Goal: Navigation & Orientation: Find specific page/section

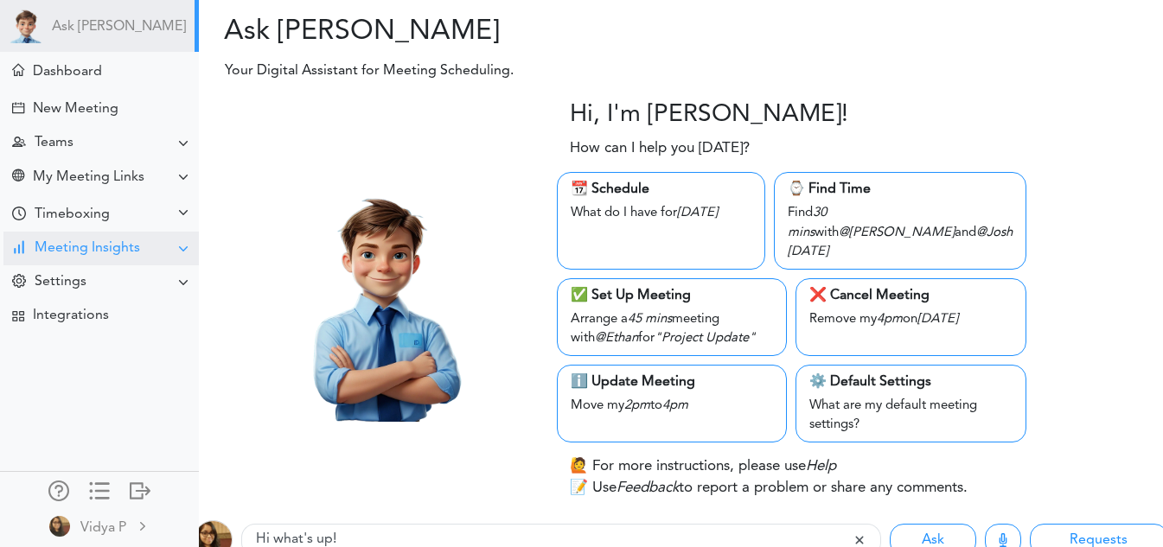
click at [140, 241] on div "Meeting Insights" at bounding box center [100, 249] width 195 height 34
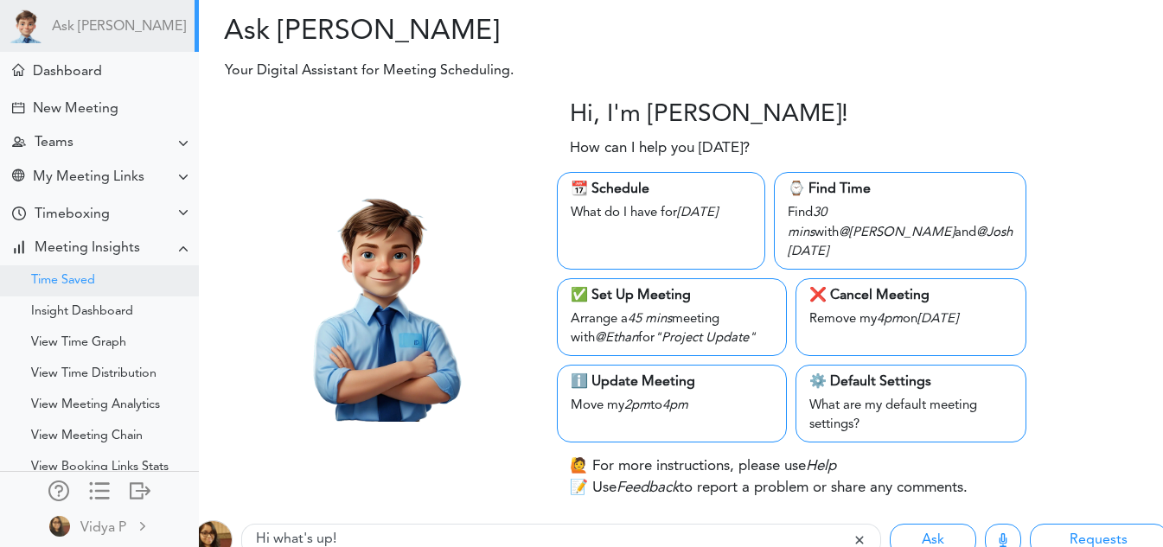
click at [128, 272] on div "Time Saved" at bounding box center [99, 280] width 199 height 31
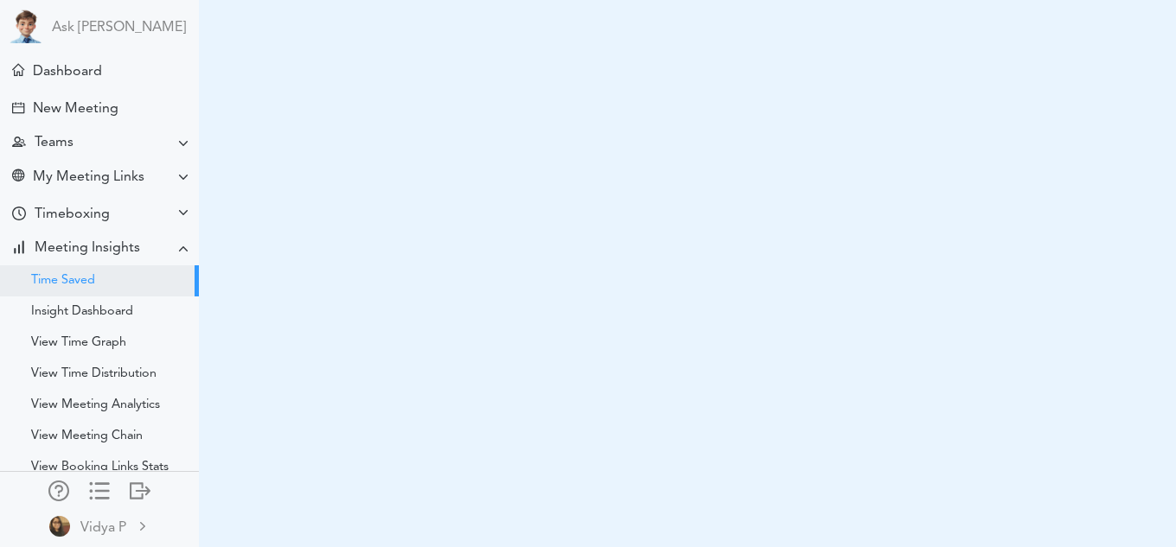
select select "monthly"
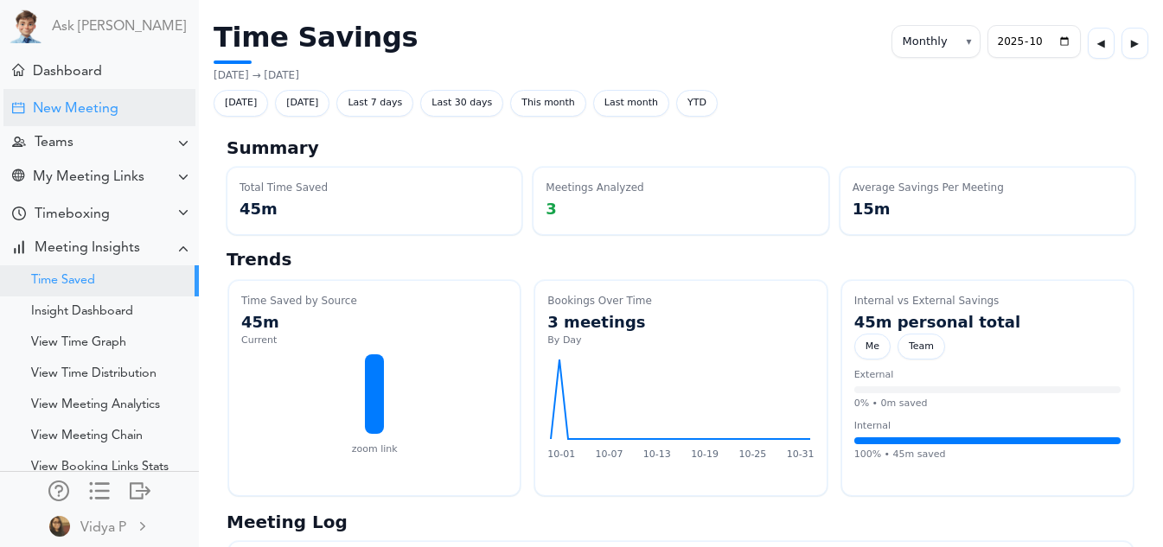
click at [146, 104] on div "New Meeting" at bounding box center [99, 107] width 192 height 37
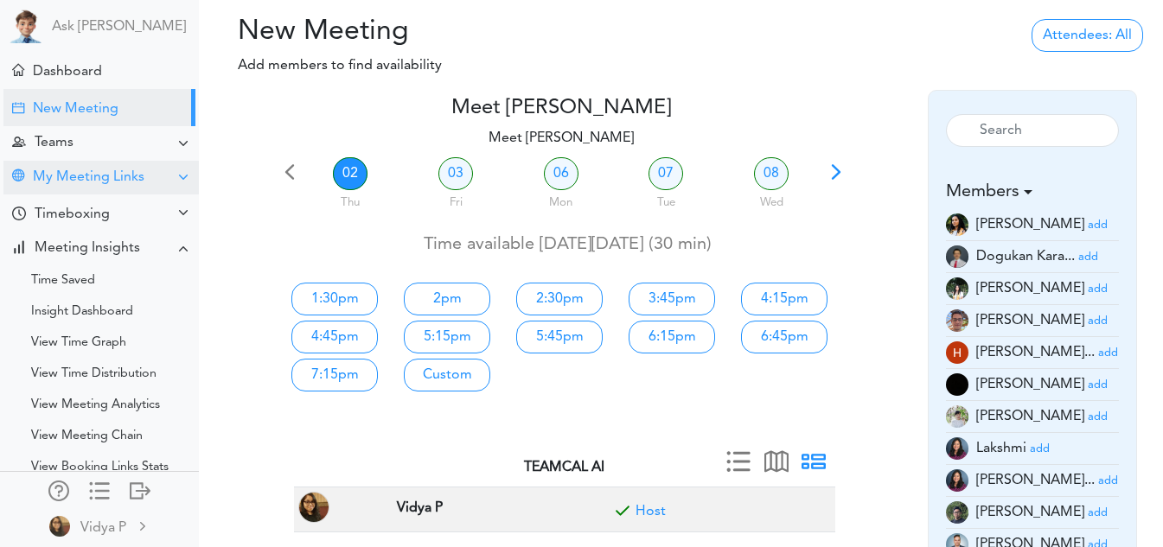
click at [124, 171] on div "My Meeting Links" at bounding box center [89, 177] width 112 height 16
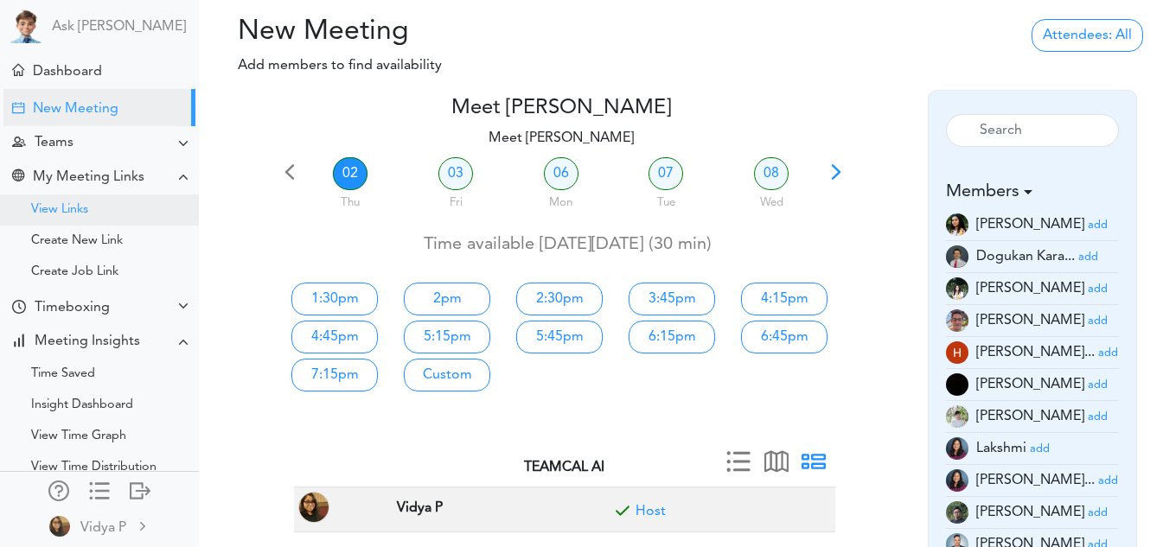
click at [96, 211] on div "View Links" at bounding box center [99, 210] width 199 height 31
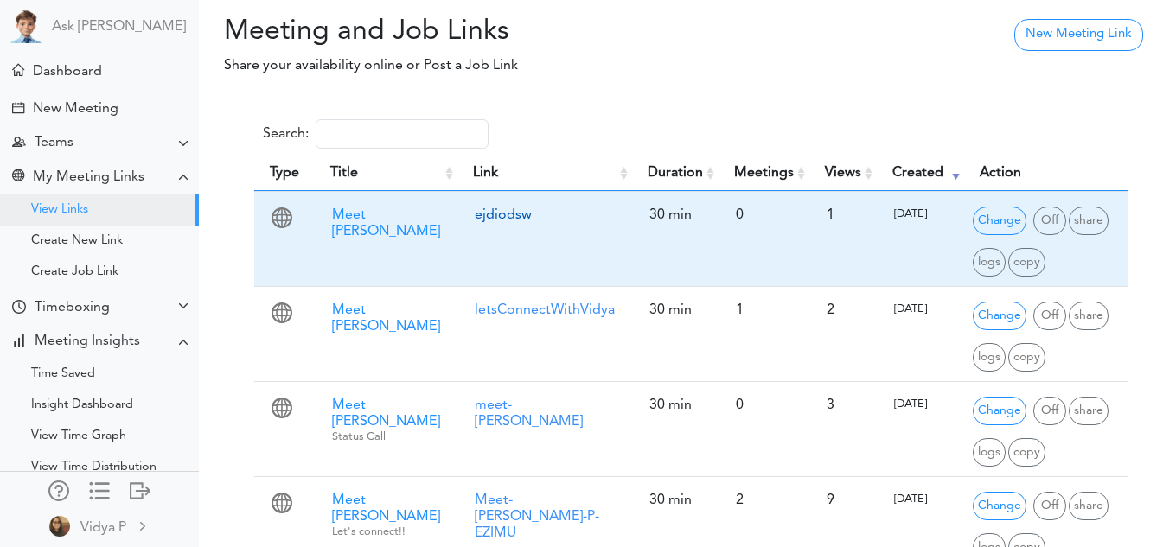
click at [475, 214] on link "ejdiodsw" at bounding box center [503, 215] width 57 height 14
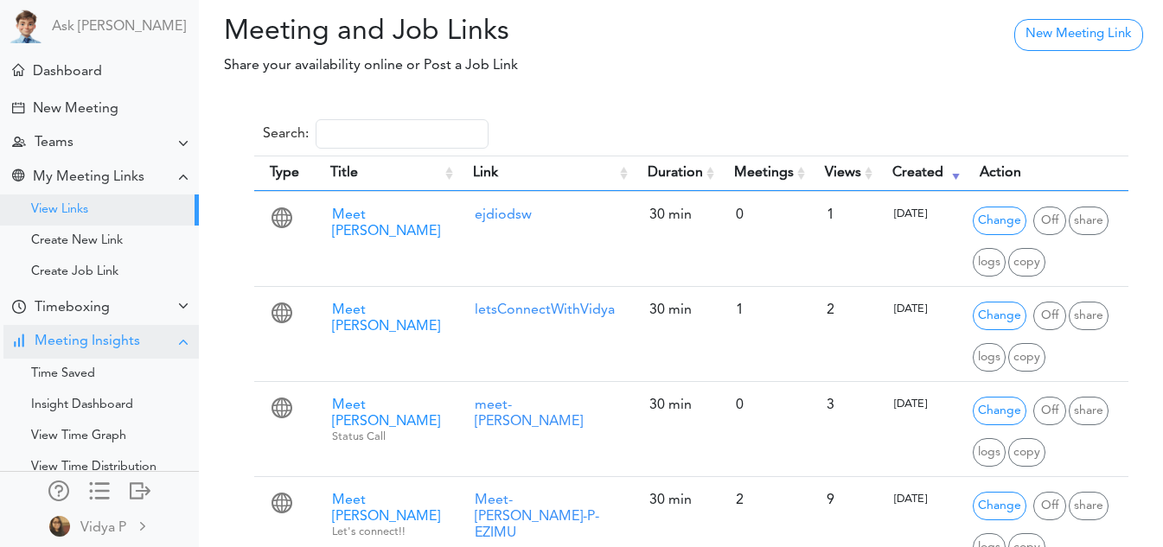
scroll to position [188, 0]
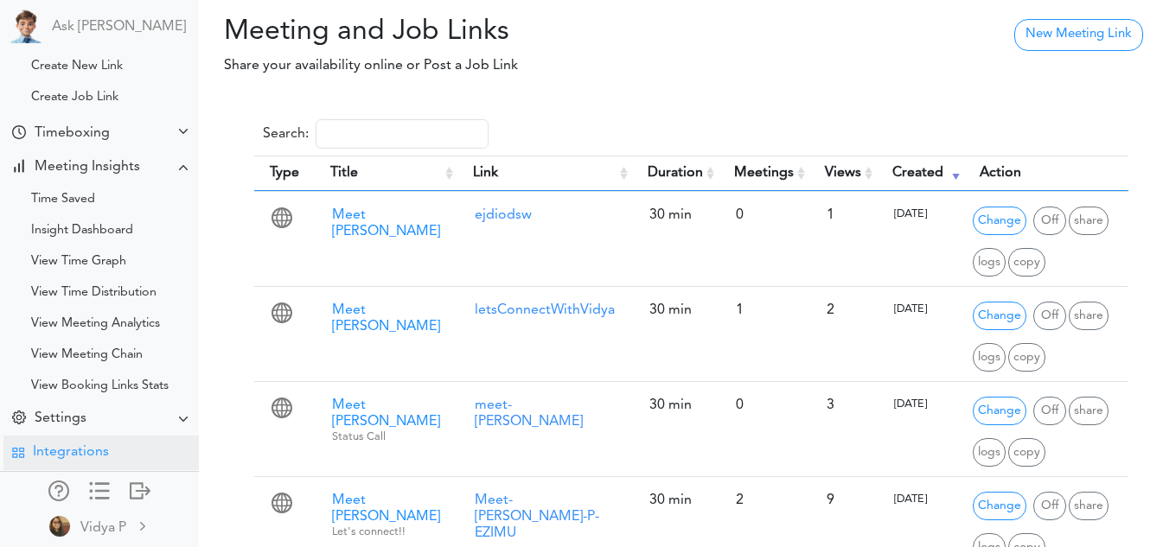
click at [72, 436] on div "Integrations" at bounding box center [100, 453] width 195 height 34
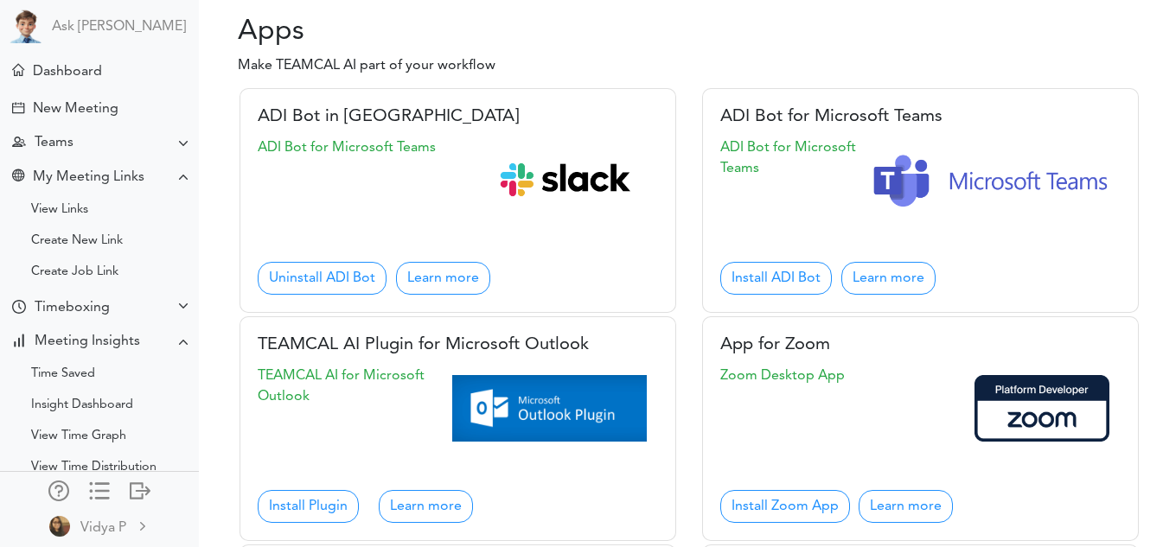
scroll to position [188, 0]
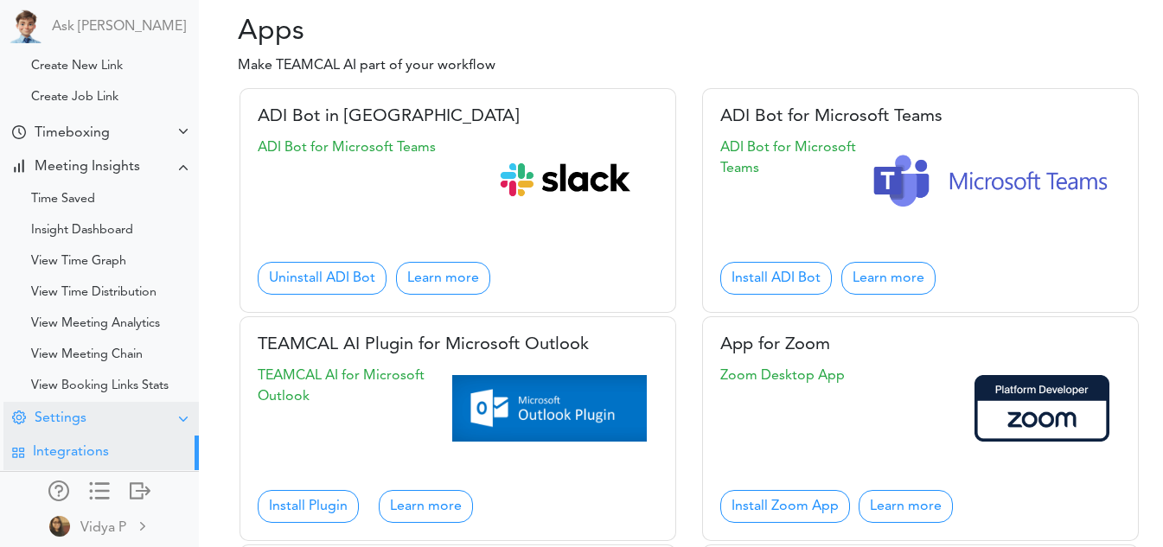
click at [86, 405] on ul "Ask Theo Dashboard New Meeting" at bounding box center [99, 235] width 199 height 470
click at [86, 405] on div "Settings" at bounding box center [100, 419] width 195 height 34
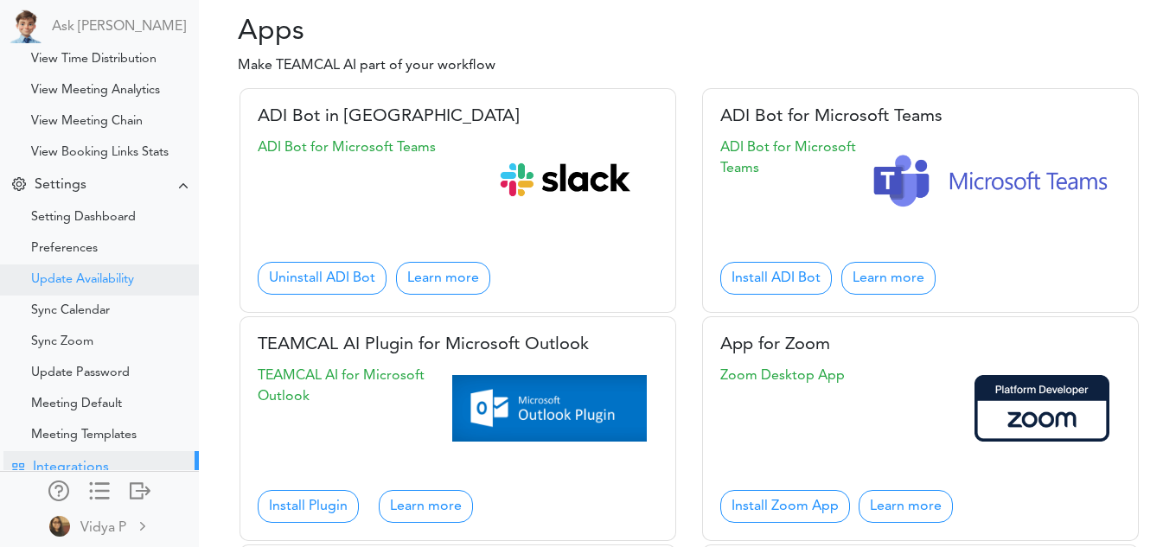
scroll to position [410, 0]
click at [85, 224] on div "Setting Dashboard" at bounding box center [99, 216] width 199 height 31
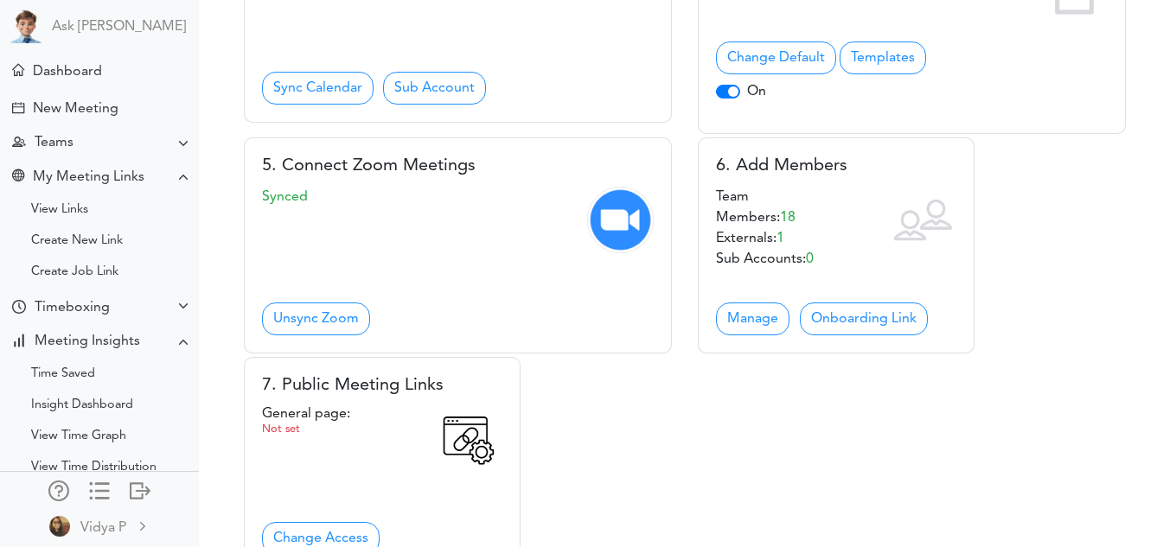
scroll to position [527, 0]
click at [865, 335] on link "Onboarding Link" at bounding box center [864, 318] width 128 height 33
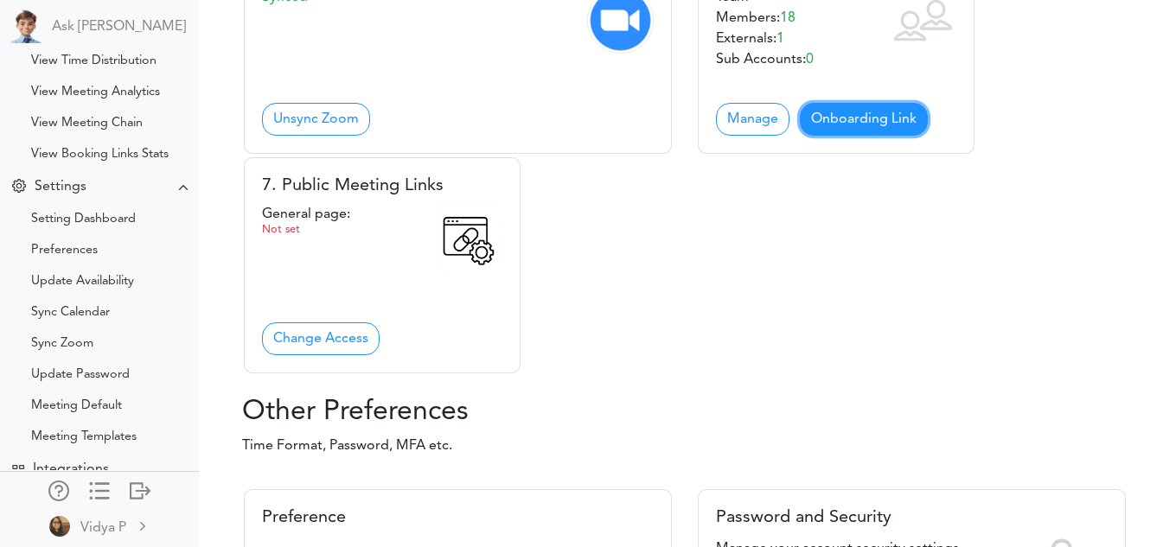
scroll to position [437, 0]
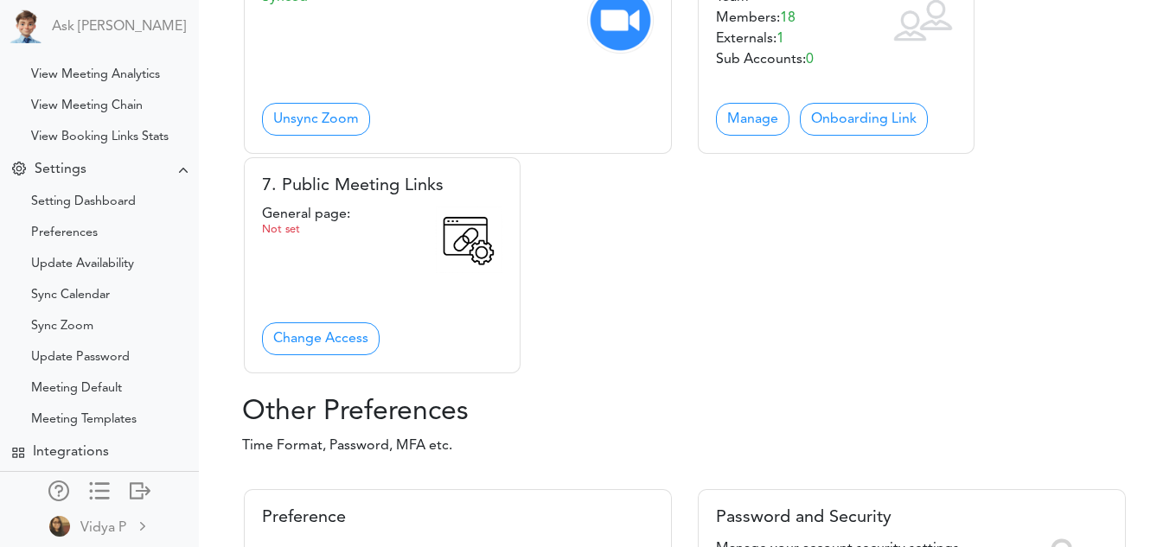
drag, startPoint x: 867, startPoint y: 171, endPoint x: 606, endPoint y: 355, distance: 319.5
click at [324, 355] on link "Change Access" at bounding box center [321, 338] width 118 height 33
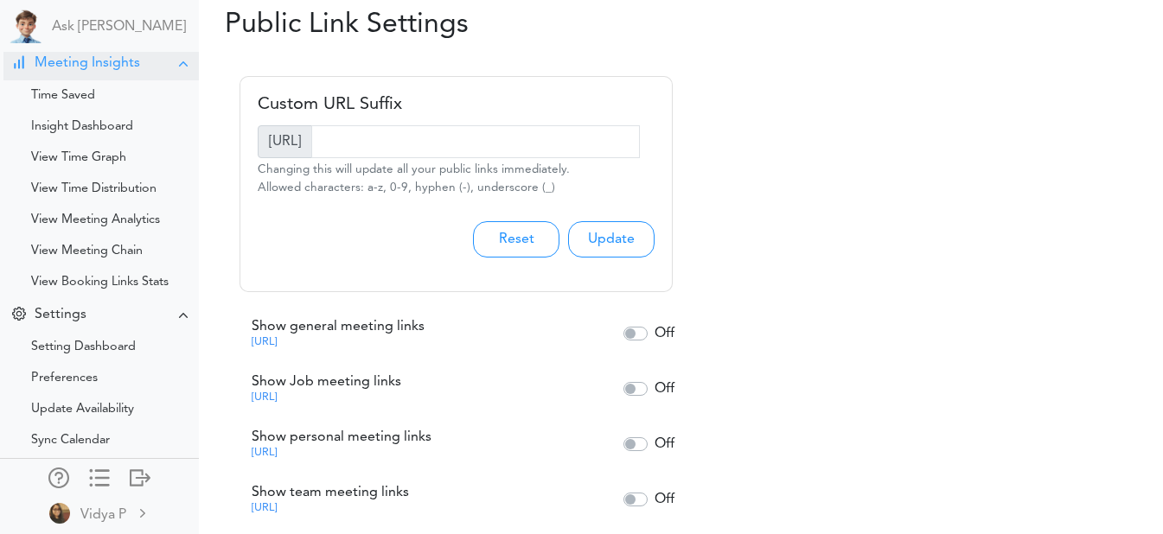
scroll to position [448, 0]
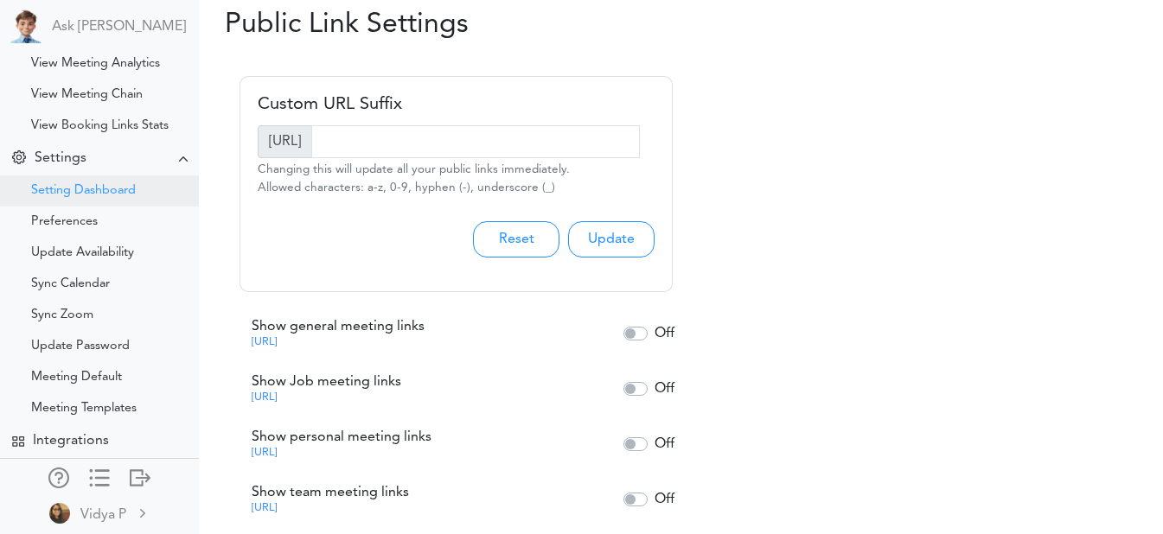
click at [94, 187] on div "Setting Dashboard" at bounding box center [83, 191] width 105 height 9
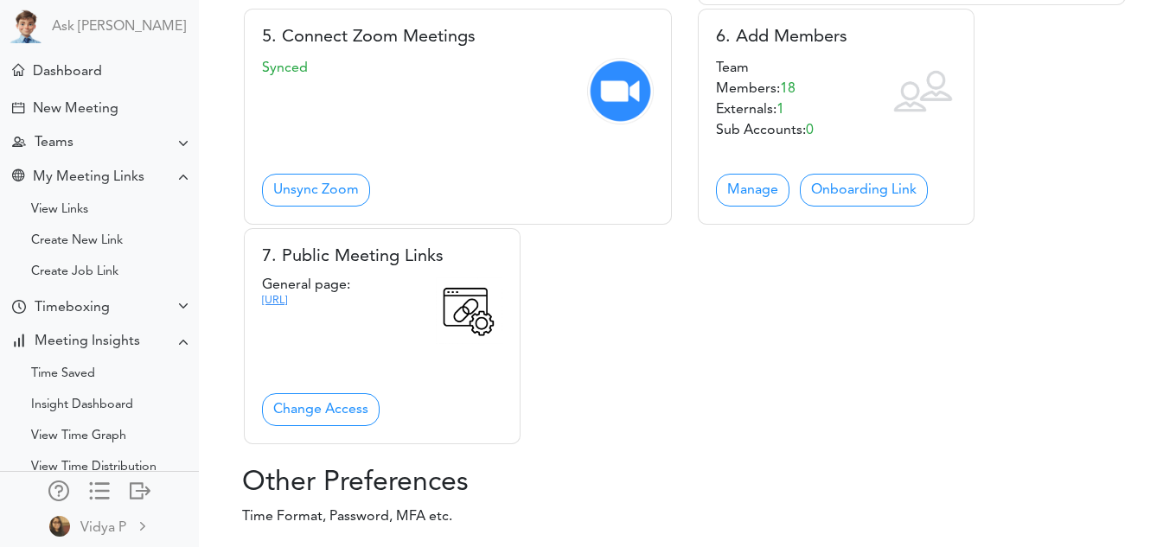
scroll to position [656, 0]
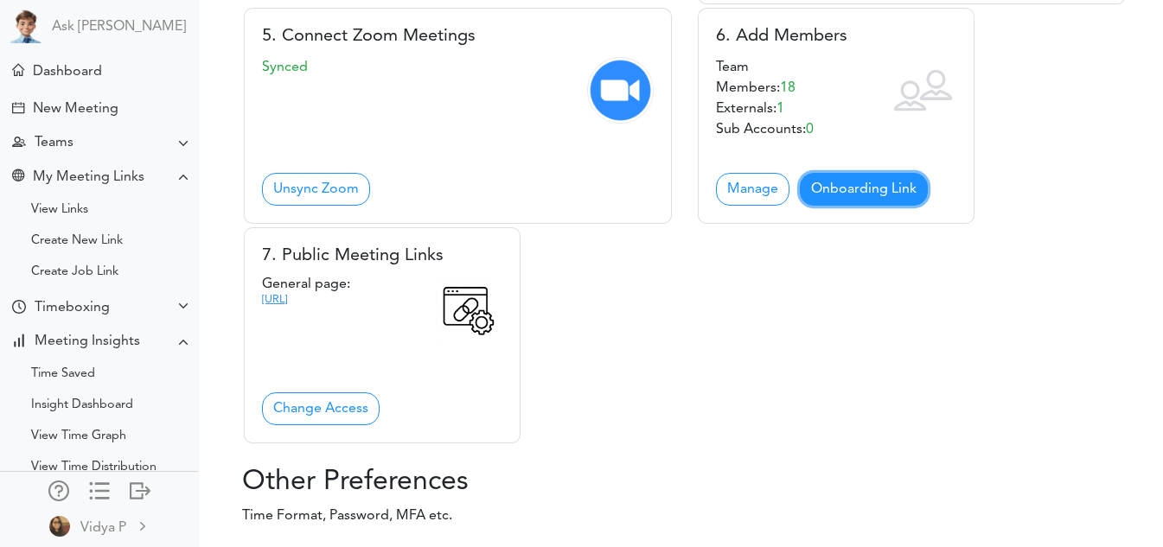
click at [867, 206] on link "Onboarding Link" at bounding box center [864, 189] width 128 height 33
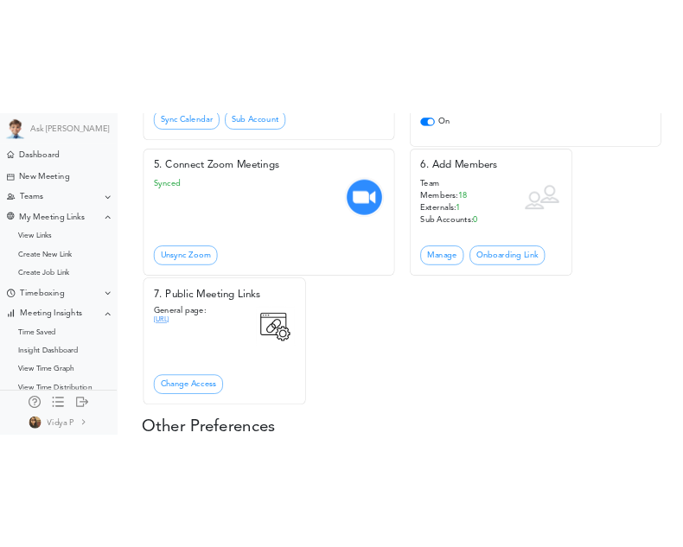
scroll to position [604, 0]
